Goal: Find specific page/section: Find specific page/section

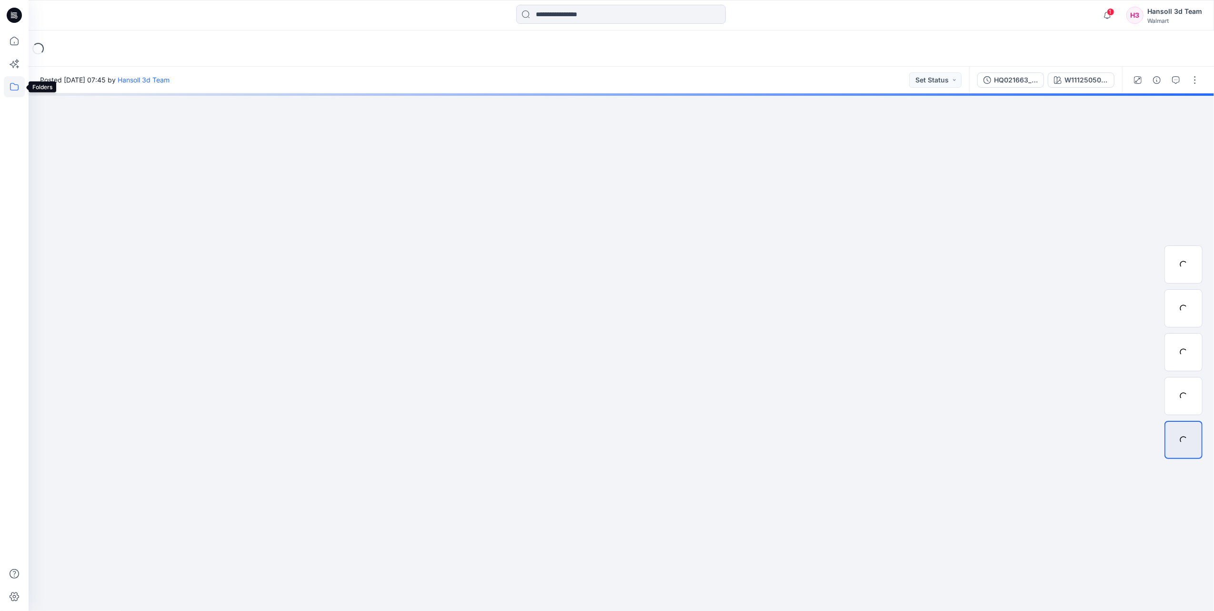
click at [11, 84] on icon at bounding box center [14, 86] width 21 height 21
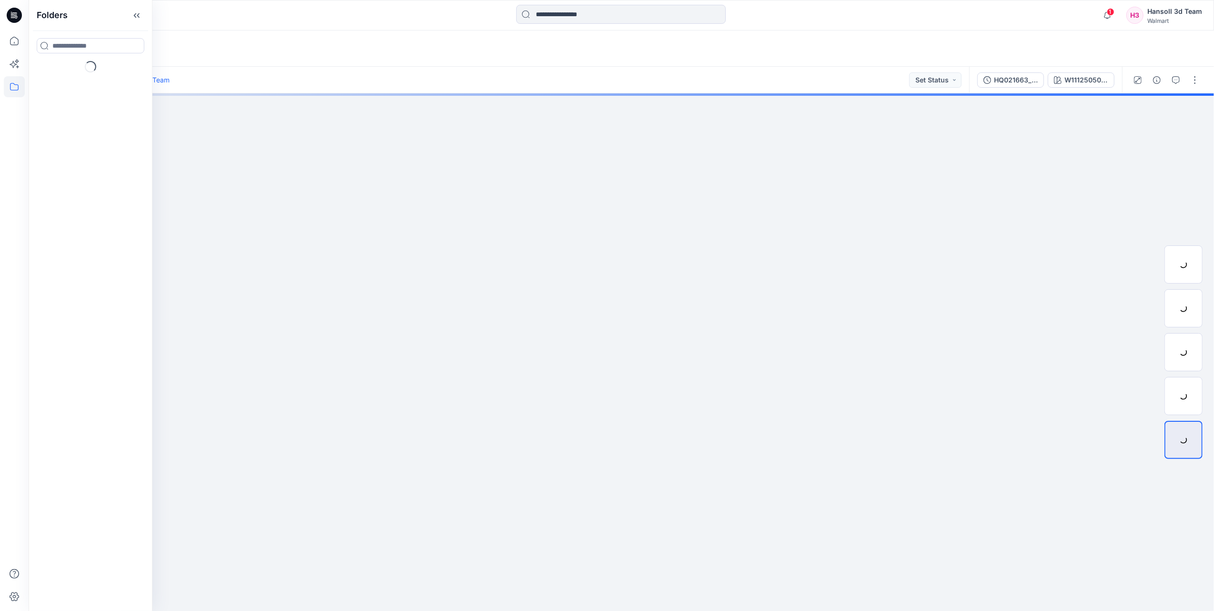
click at [8, 90] on icon at bounding box center [14, 86] width 21 height 21
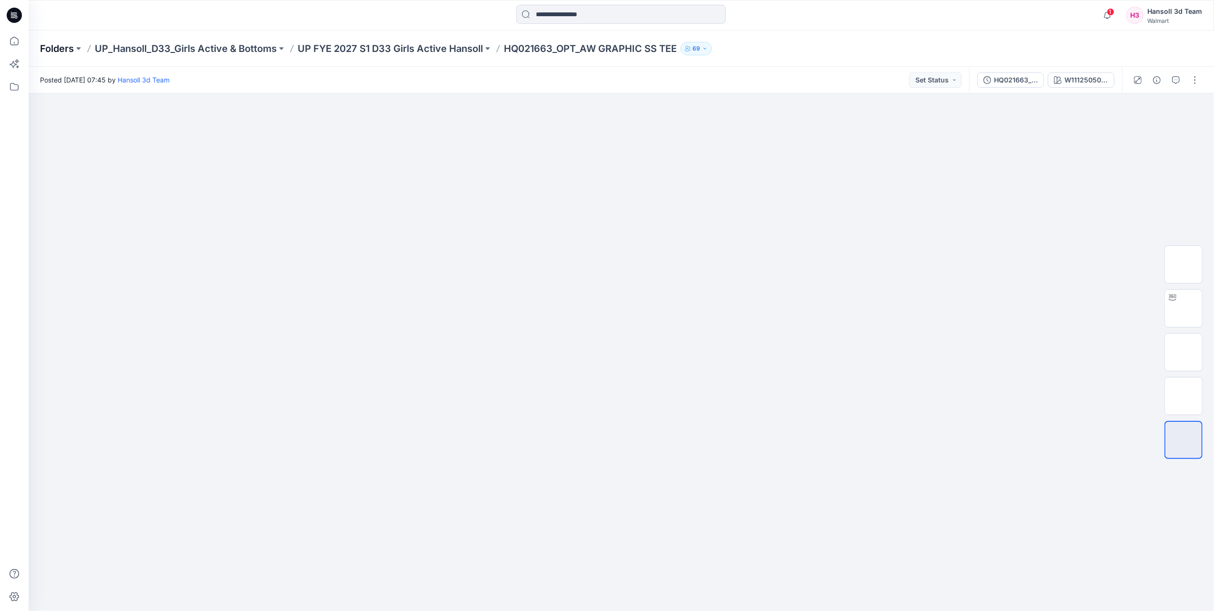
click at [64, 51] on p "Folders" at bounding box center [57, 48] width 34 height 13
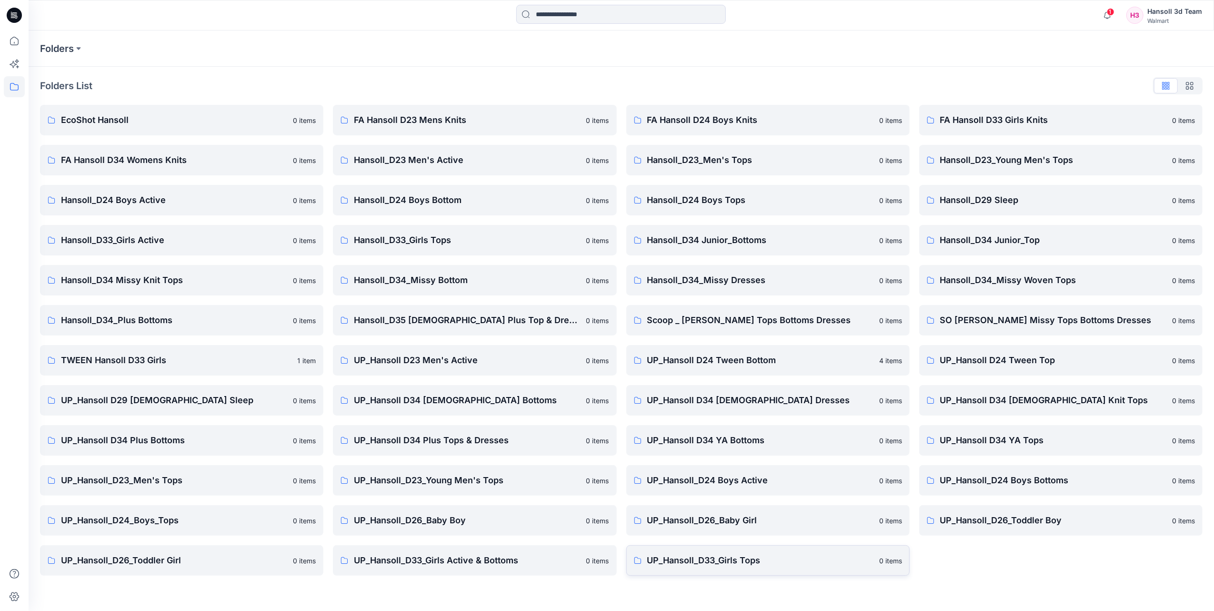
click at [659, 557] on p "UP_Hansoll_D33_Girls Tops" at bounding box center [760, 560] width 226 height 13
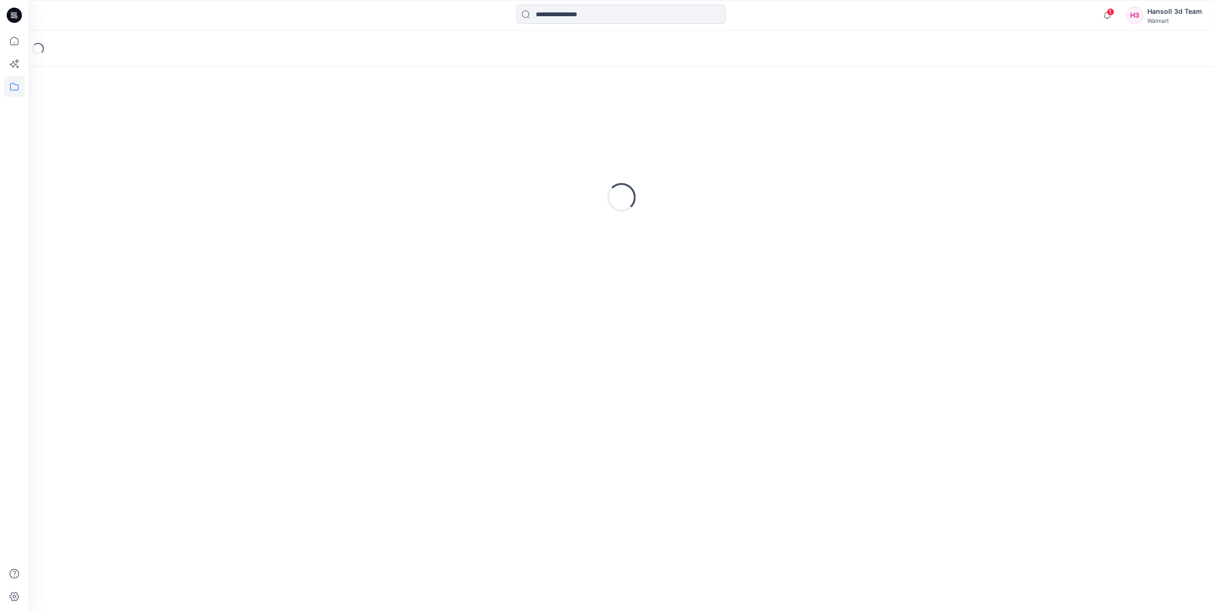
click at [659, 557] on div "Loading..." at bounding box center [622, 339] width 1186 height 544
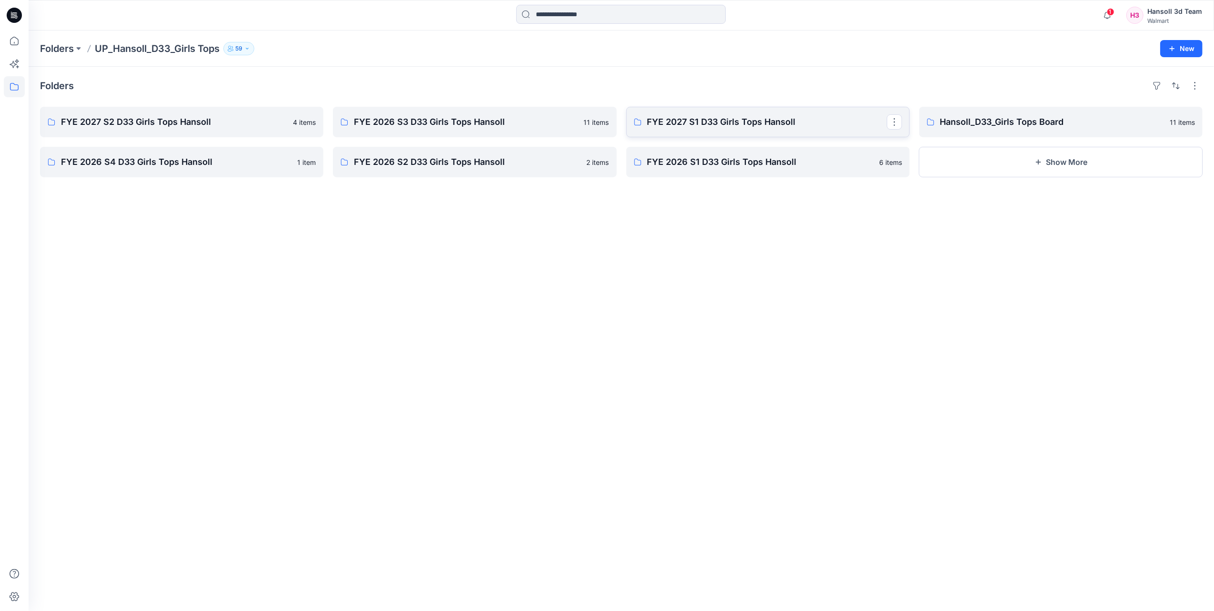
click at [715, 122] on p "FYE 2027 S1 D33 Girls Tops Hansoll" at bounding box center [767, 121] width 240 height 13
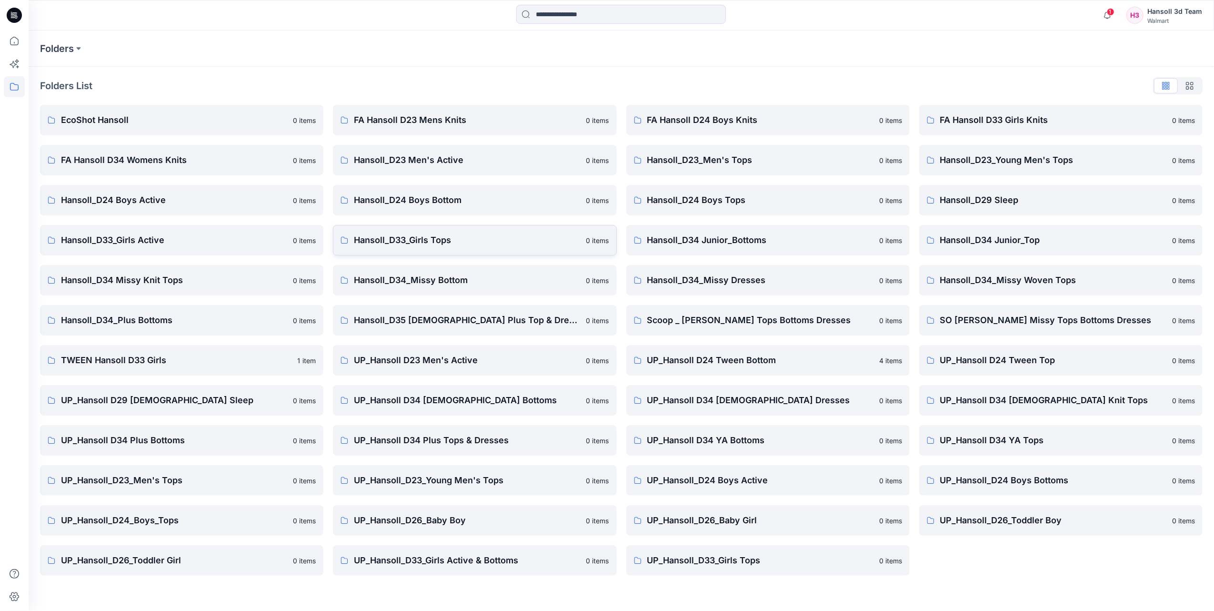
click at [377, 235] on p "Hansoll_D33_Girls Tops" at bounding box center [467, 239] width 226 height 13
click at [178, 361] on p "TWEEN Hansoll D33 Girls" at bounding box center [176, 359] width 231 height 13
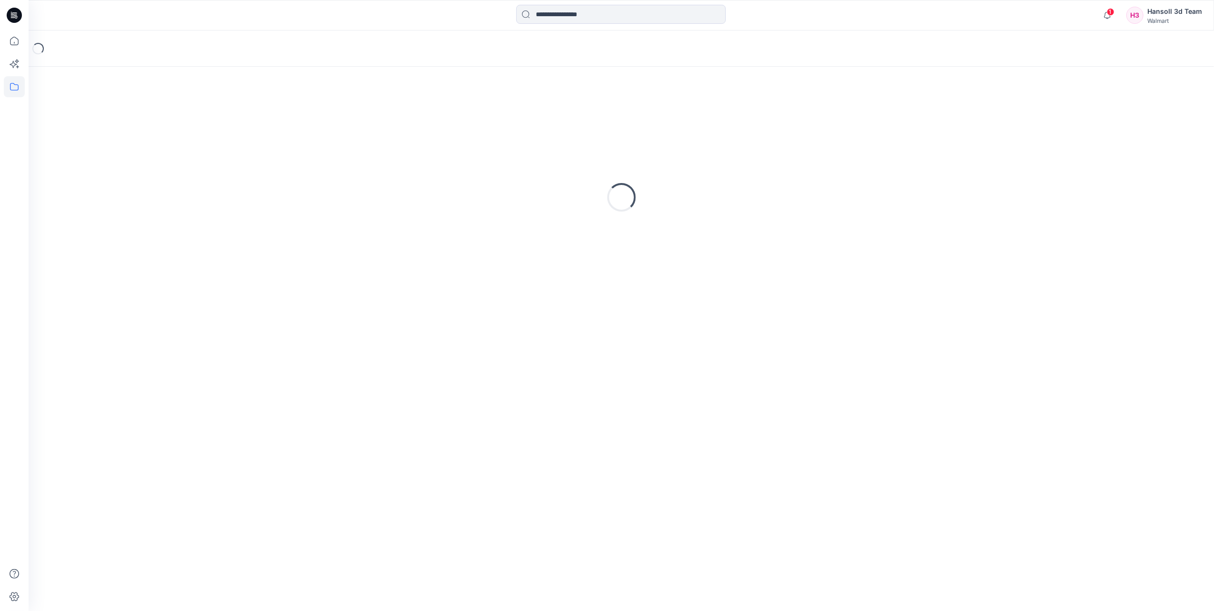
click at [178, 361] on div "Loading..." at bounding box center [622, 339] width 1186 height 544
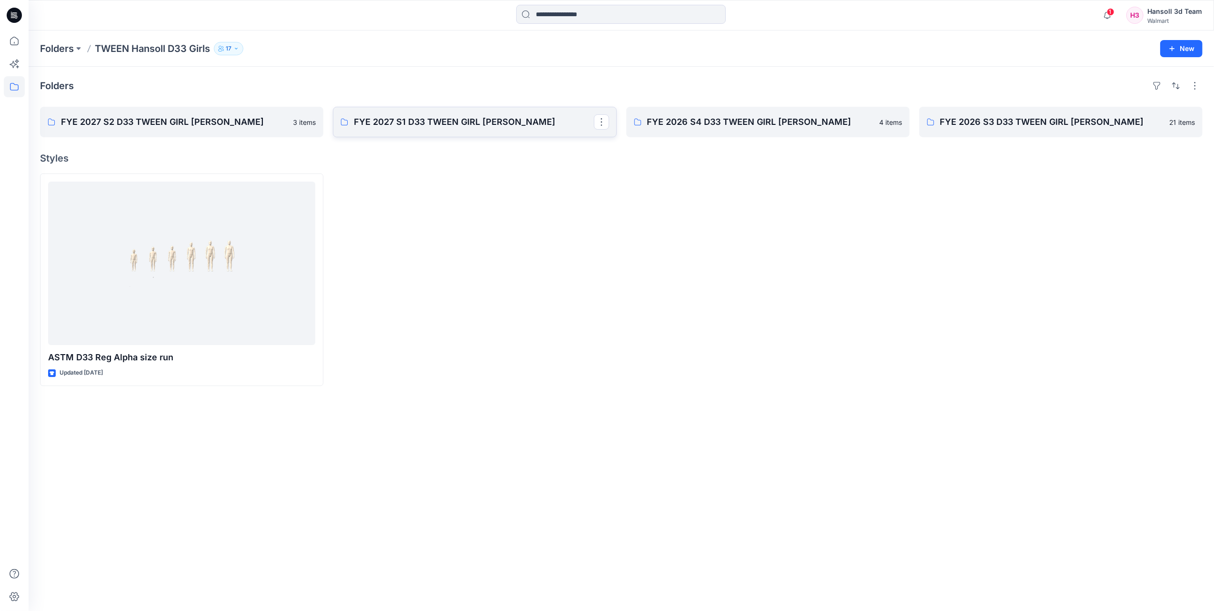
click at [439, 129] on link "FYE 2027 S1 D33 TWEEN GIRL HANSOLL" at bounding box center [474, 122] width 283 height 30
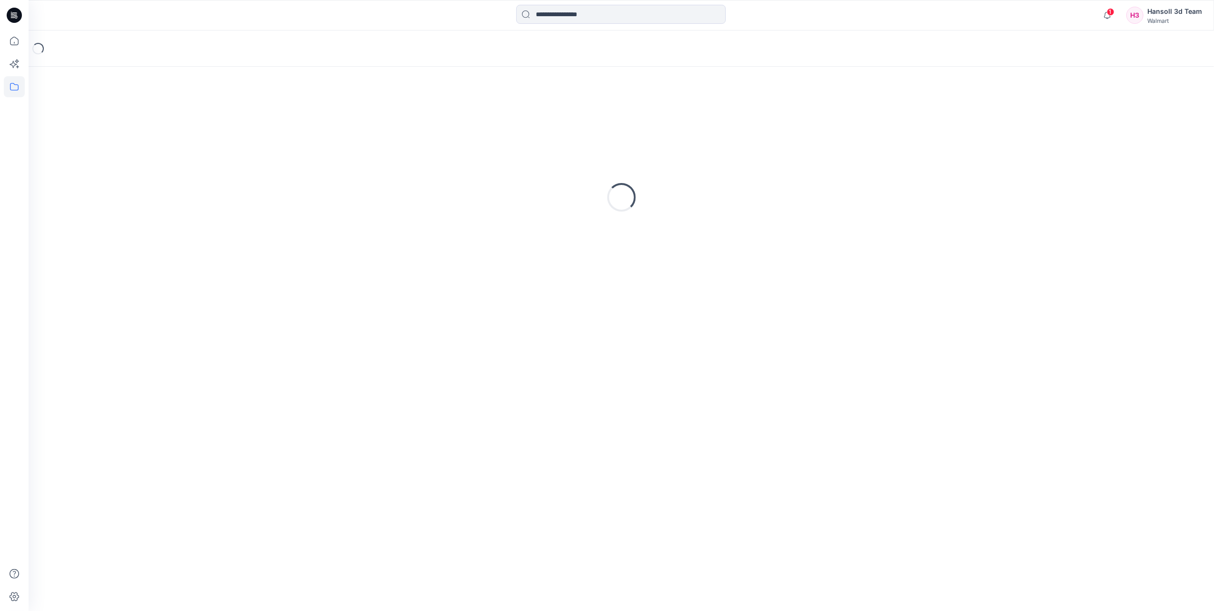
click at [439, 129] on div "Loading..." at bounding box center [621, 197] width 1163 height 238
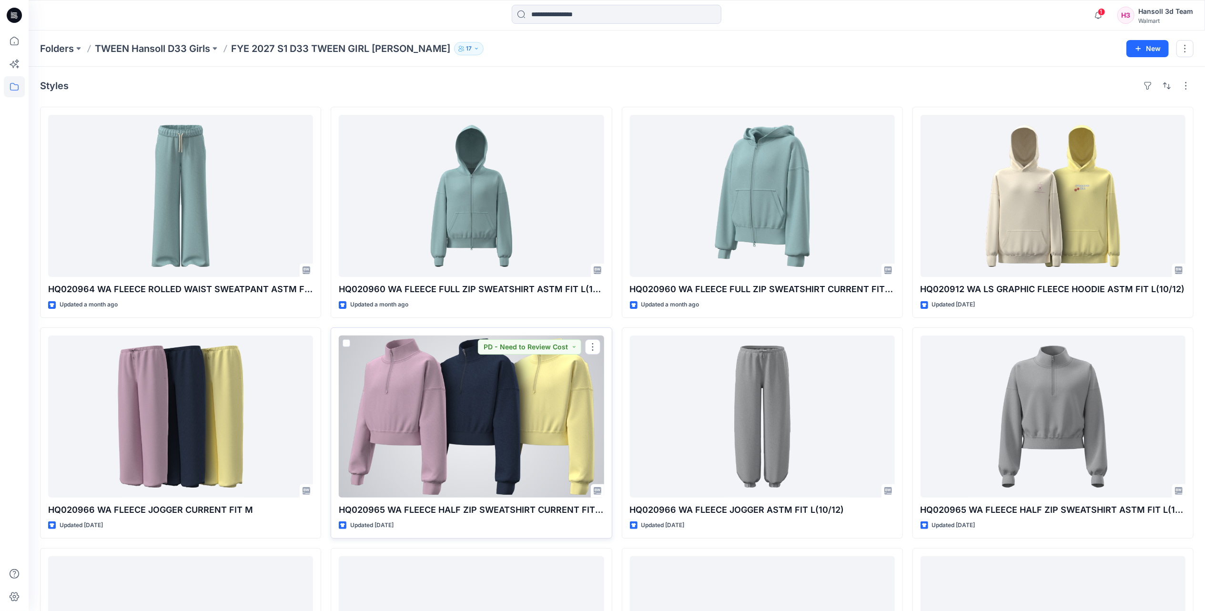
click at [500, 505] on p "HQ020965 WA FLEECE HALF ZIP SWEATSHIRT CURRENT FIT M" at bounding box center [471, 509] width 265 height 13
click at [373, 505] on p "HQ020965 WA FLEECE HALF ZIP SWEATSHIRT CURRENT FIT M" at bounding box center [471, 509] width 265 height 13
click at [373, 506] on p "HQ020965 WA FLEECE HALF ZIP SWEATSHIRT CURRENT FIT M" at bounding box center [471, 509] width 265 height 13
drag, startPoint x: 373, startPoint y: 506, endPoint x: 481, endPoint y: 514, distance: 108.4
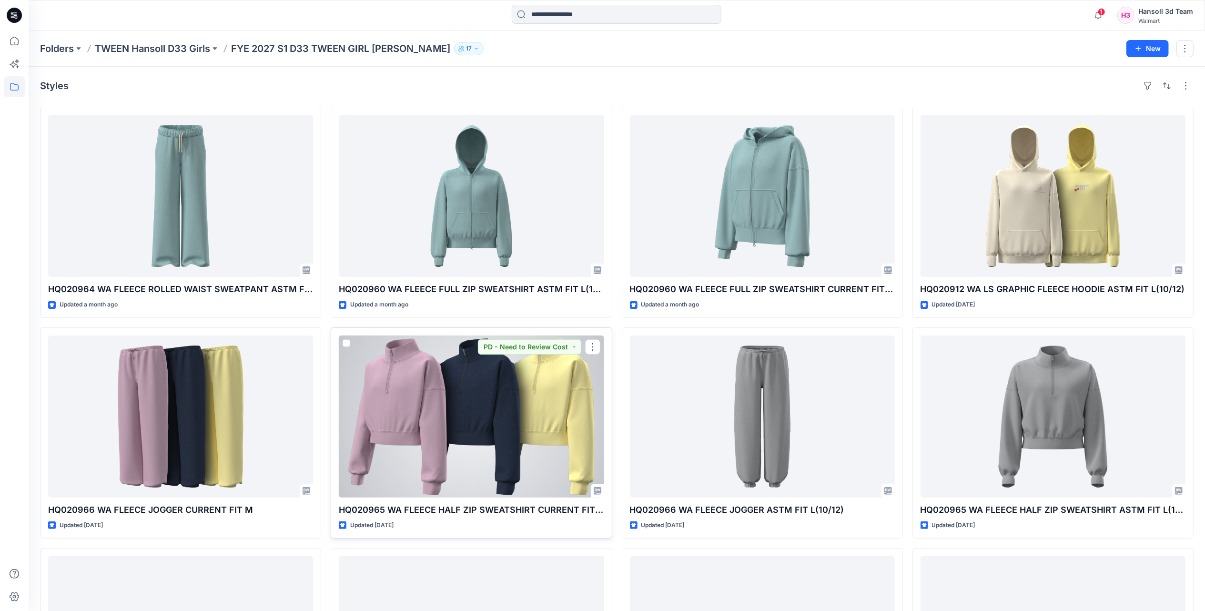
click at [481, 514] on p "HQ020965 WA FLEECE HALF ZIP SWEATSHIRT CURRENT FIT M" at bounding box center [471, 509] width 265 height 13
click at [467, 425] on div at bounding box center [471, 416] width 265 height 162
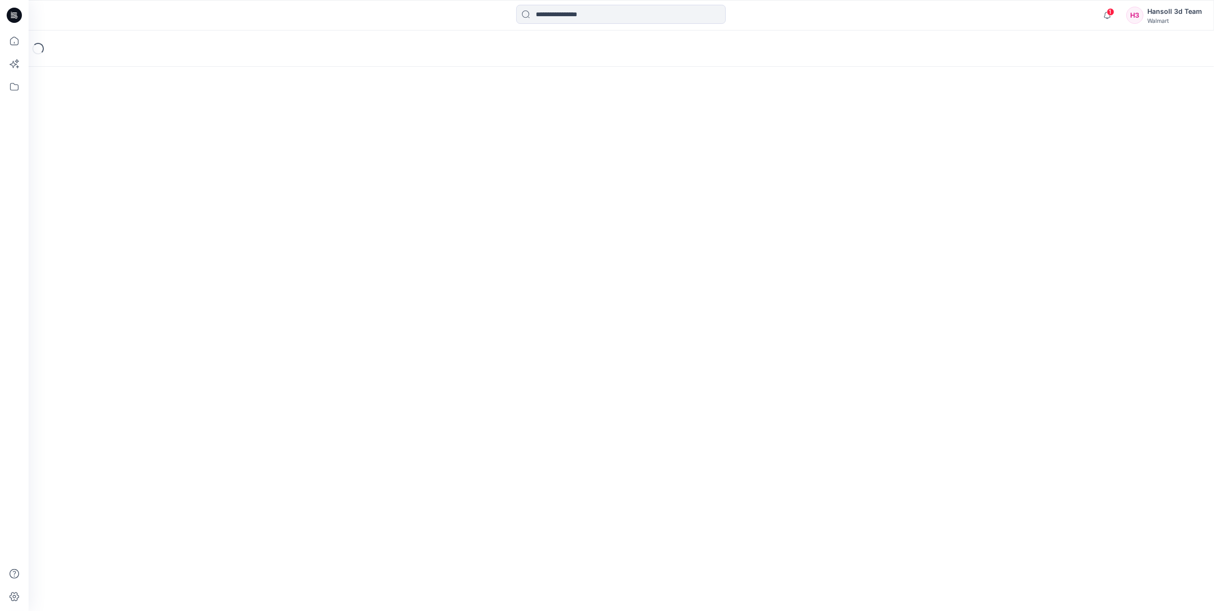
click at [467, 425] on div "Loading..." at bounding box center [622, 320] width 1186 height 580
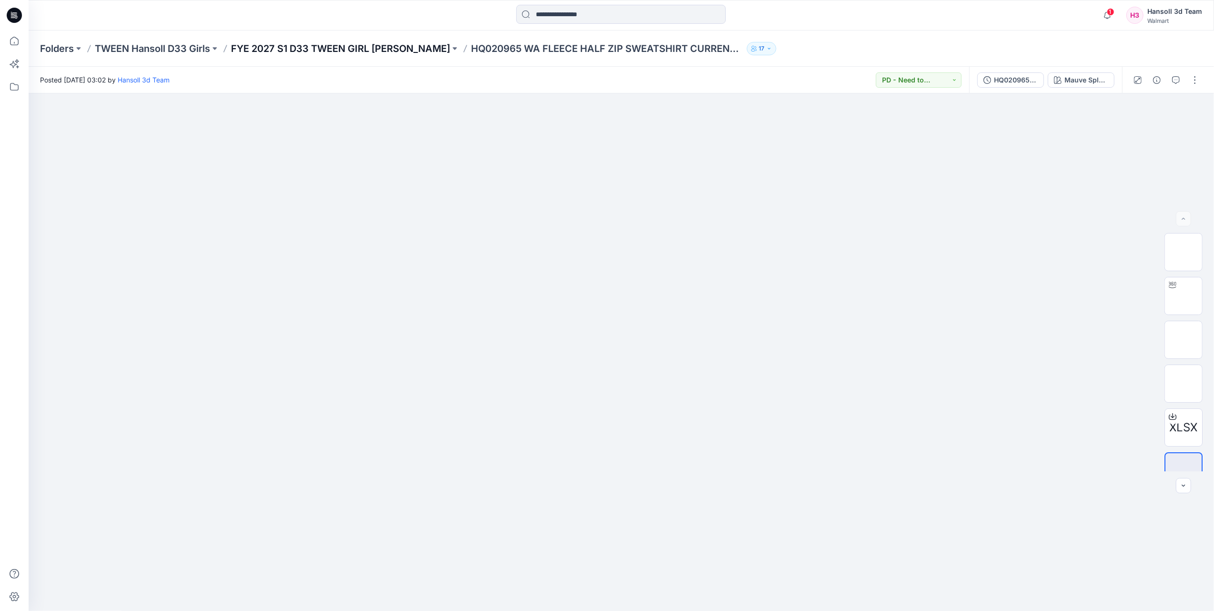
click at [376, 50] on p "FYE 2027 S1 D33 TWEEN GIRL [PERSON_NAME]" at bounding box center [340, 48] width 219 height 13
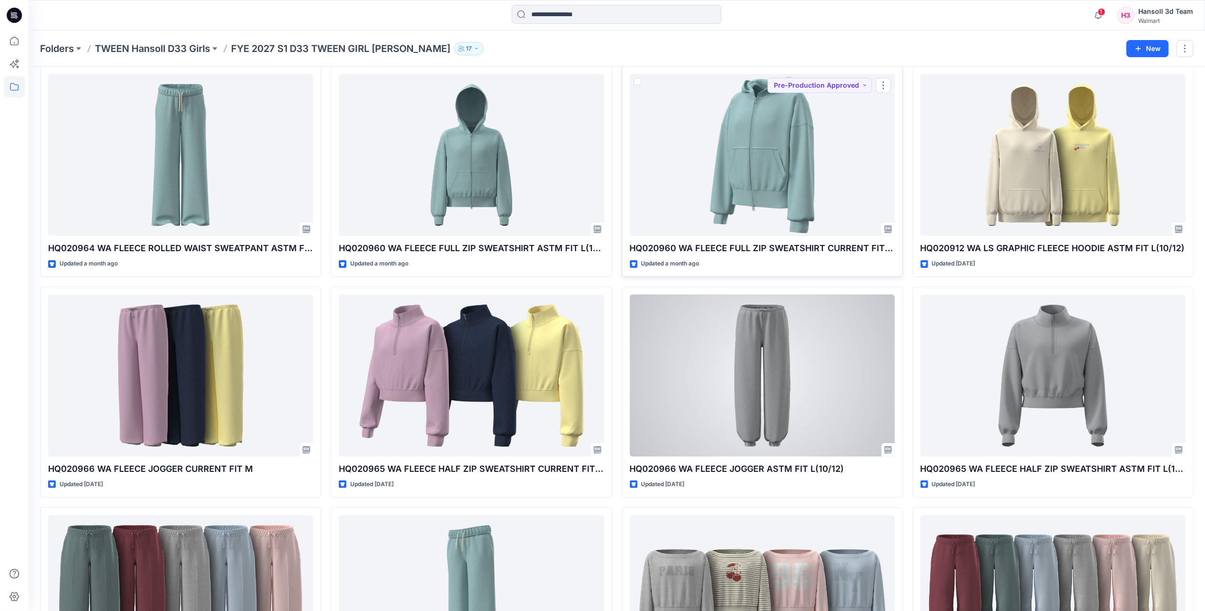
scroll to position [63, 0]
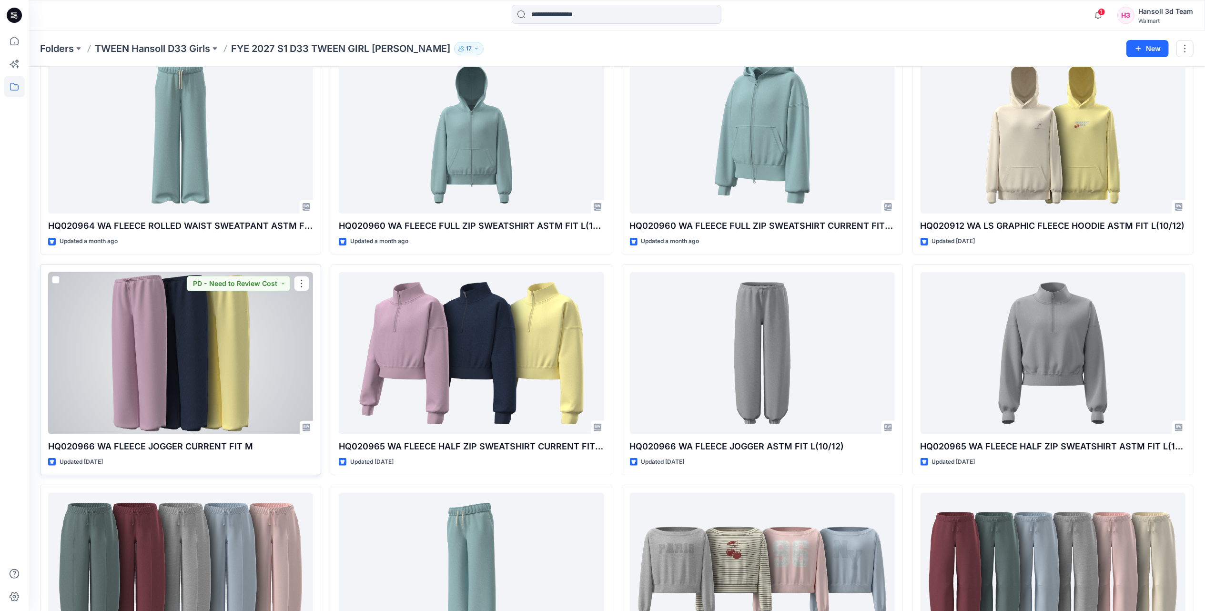
click at [202, 373] on div at bounding box center [180, 353] width 265 height 162
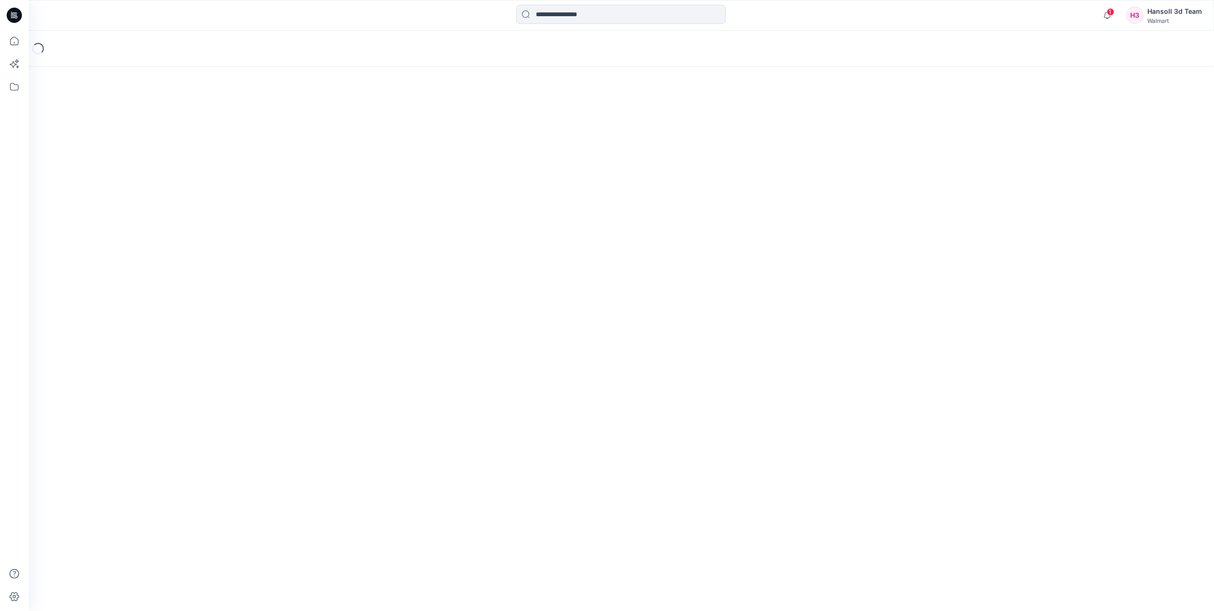
click at [202, 373] on div "Loading..." at bounding box center [622, 320] width 1186 height 580
